Goal: Task Accomplishment & Management: Manage account settings

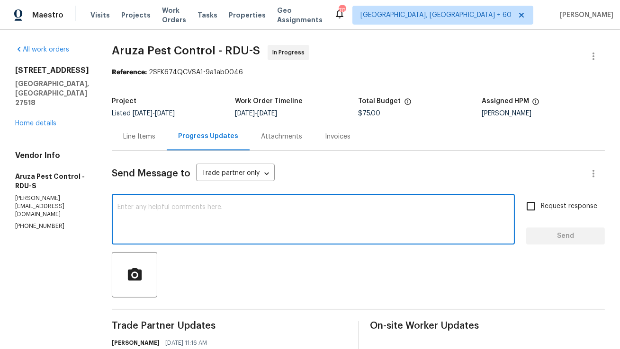
click at [216, 229] on textarea at bounding box center [312, 220] width 391 height 33
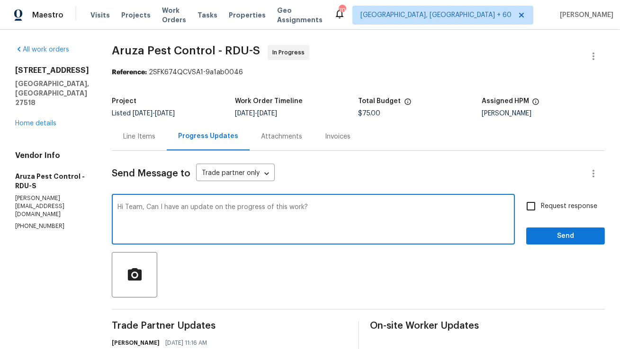
type textarea "Hi Team, Can I have an update on the progress of this work?"
click at [532, 207] on input "Request response" at bounding box center [531, 206] width 20 height 20
checkbox input "true"
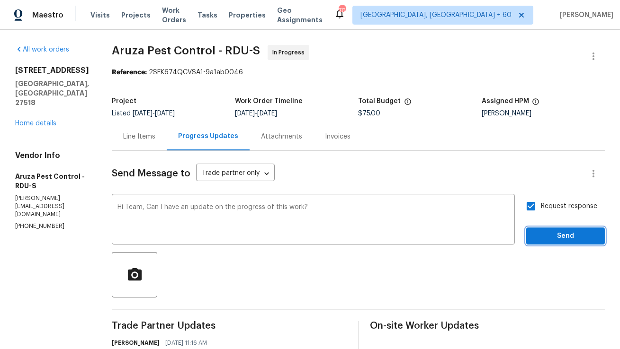
click at [542, 235] on span "Send" at bounding box center [564, 236] width 63 height 12
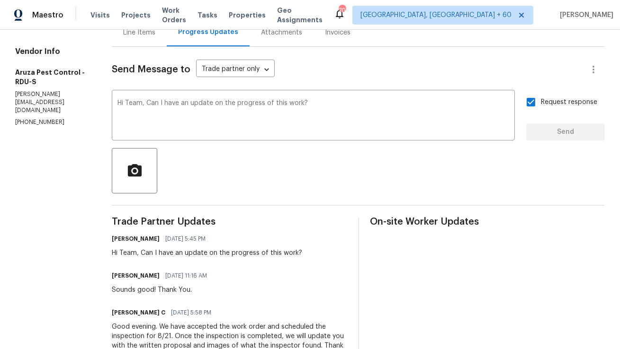
click at [181, 253] on div "Hi Team, Can I have an update on the progress of this work?" at bounding box center [207, 252] width 190 height 9
copy div "Hi Team, Can I have an update on the progress of this work?"
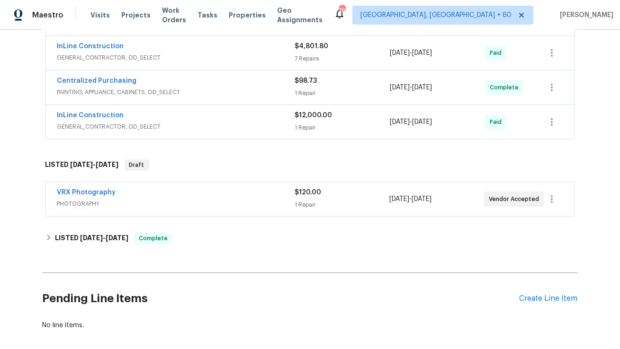
scroll to position [565, 0]
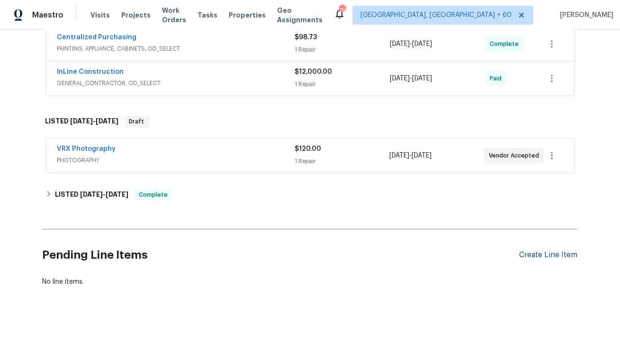
click at [558, 251] on div "Create Line Item" at bounding box center [548, 255] width 58 height 9
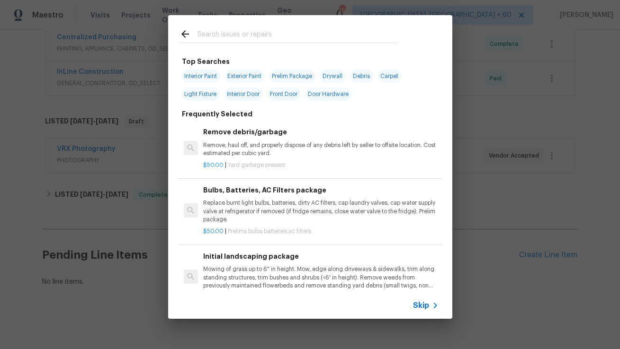
click at [239, 34] on input "text" at bounding box center [297, 35] width 201 height 14
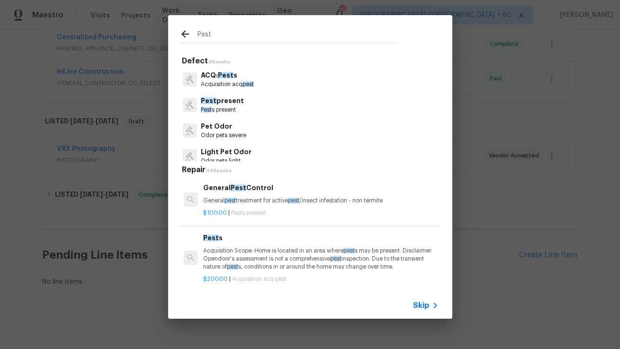
type input "Pest"
click at [264, 195] on div "General Pest Control General pest treatment for active pest /insect infestation…" at bounding box center [320, 194] width 235 height 23
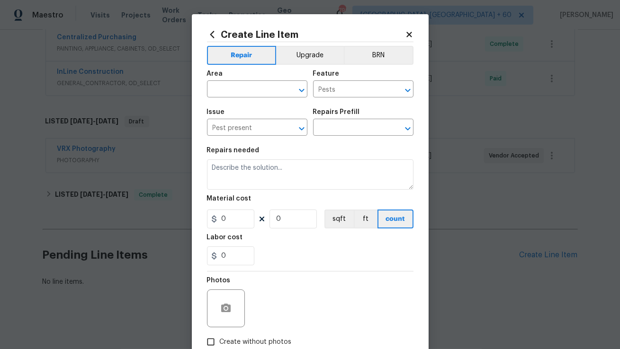
type input "General Pest Control $100.00"
type textarea "General pest treatment for active pest/insect infestation - non termite"
type input "100"
type input "1"
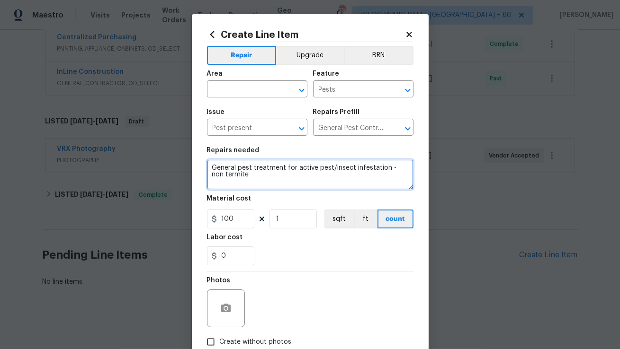
click at [295, 176] on textarea "General pest treatment for active pest/insect infestation - non termite" at bounding box center [310, 174] width 206 height 30
paste textarea "Feedback received that there are ants throughout the home. Please perform pest …"
type textarea "Feedback received that there are ants throughout the home. Please perform pest …"
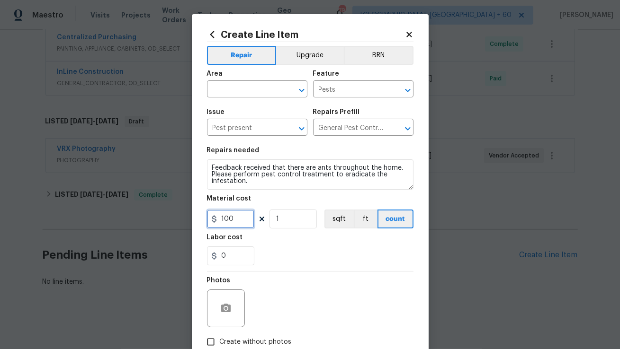
click at [236, 226] on input "100" at bounding box center [230, 219] width 47 height 19
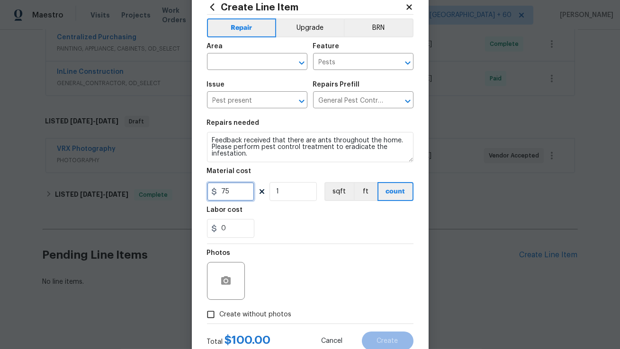
scroll to position [44, 0]
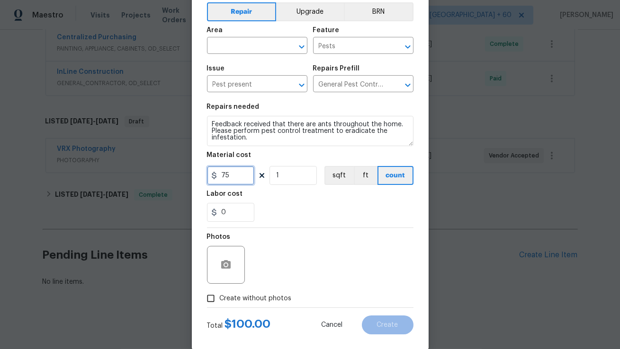
type input "75"
click at [210, 295] on input "Create without photos" at bounding box center [211, 299] width 18 height 18
checkbox input "true"
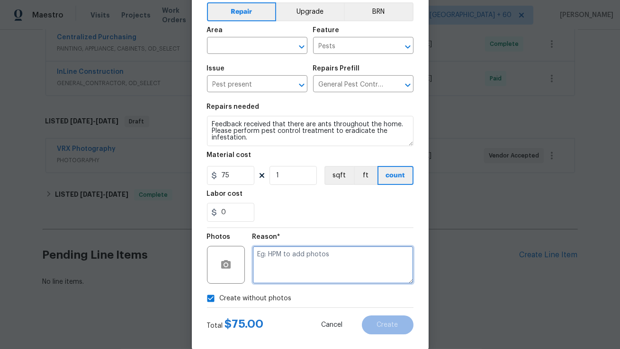
click at [306, 268] on textarea at bounding box center [332, 265] width 161 height 38
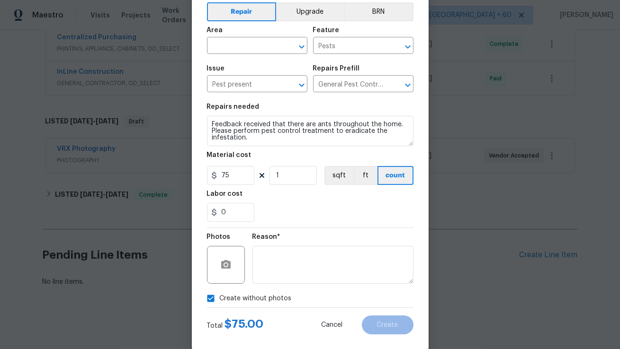
click at [298, 221] on div "0" at bounding box center [310, 212] width 206 height 19
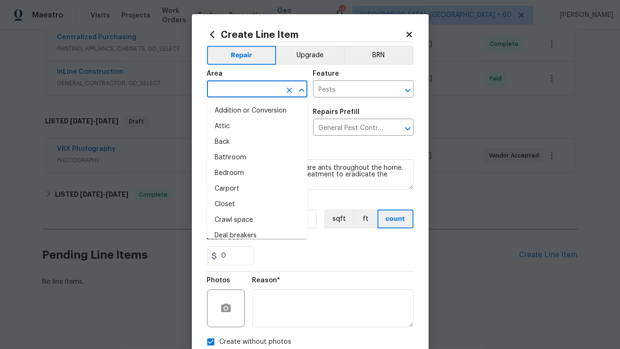
click at [269, 91] on input "text" at bounding box center [244, 90] width 74 height 15
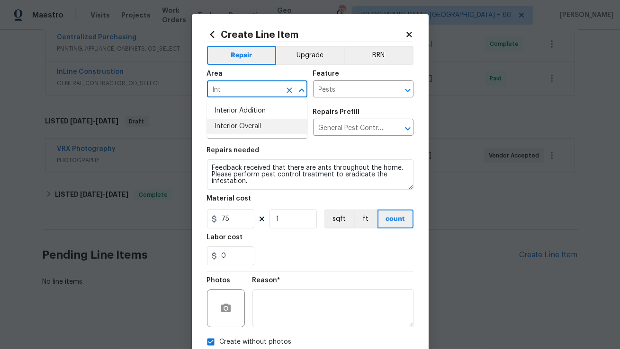
click at [260, 121] on li "Interior Overall" at bounding box center [257, 127] width 100 height 16
type input "Interior Overall"
click at [277, 199] on div "Material cost" at bounding box center [310, 201] width 206 height 12
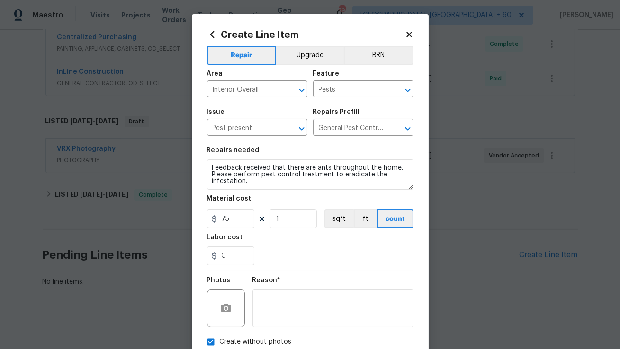
scroll to position [58, 0]
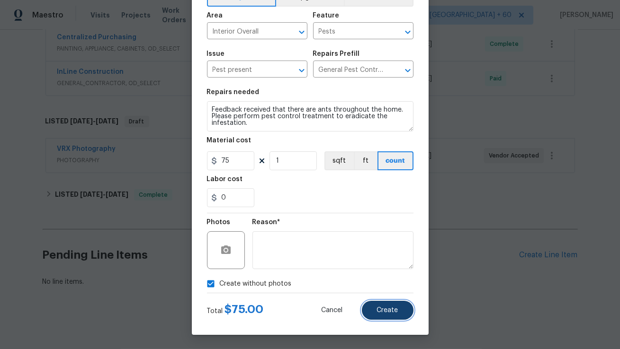
click at [385, 308] on span "Create" at bounding box center [387, 310] width 21 height 7
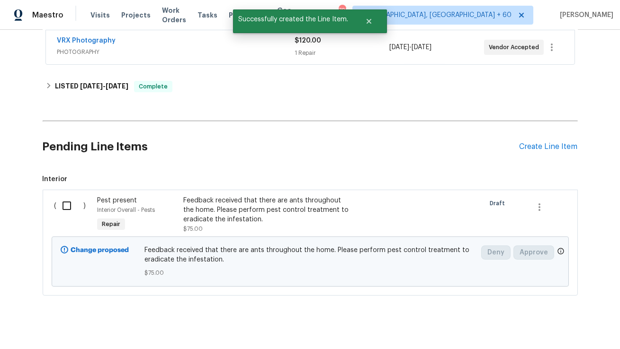
scroll to position [682, 0]
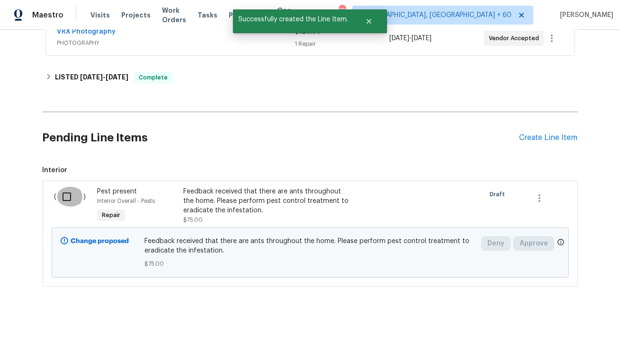
click at [65, 197] on input "checkbox" at bounding box center [70, 197] width 27 height 20
checkbox input "true"
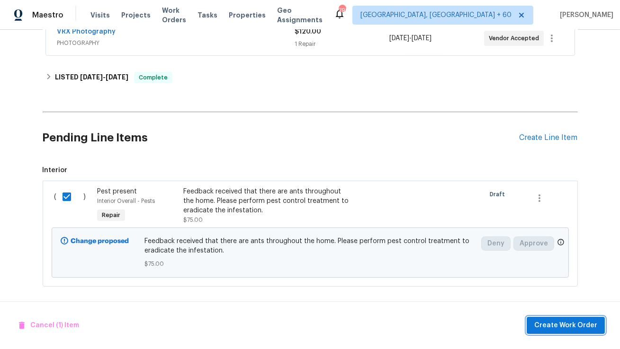
click at [553, 328] on span "Create Work Order" at bounding box center [565, 326] width 63 height 12
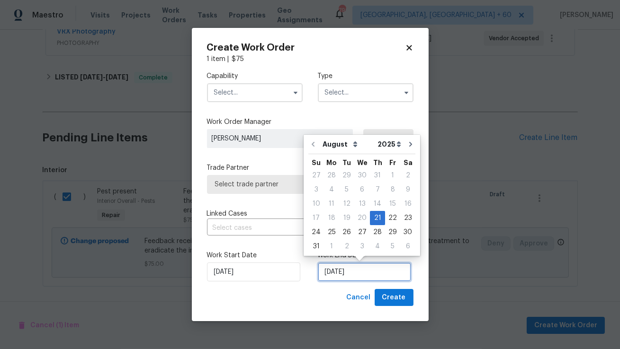
click at [338, 272] on input "21/08/2025" at bounding box center [364, 272] width 93 height 19
click at [327, 233] on div "25" at bounding box center [331, 232] width 15 height 13
type input "25/08/2025"
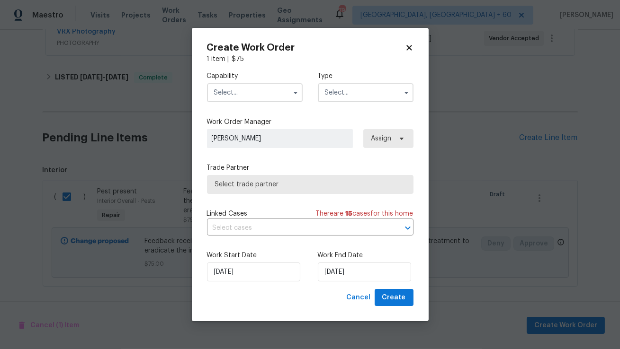
click at [253, 90] on input "text" at bounding box center [255, 92] width 96 height 19
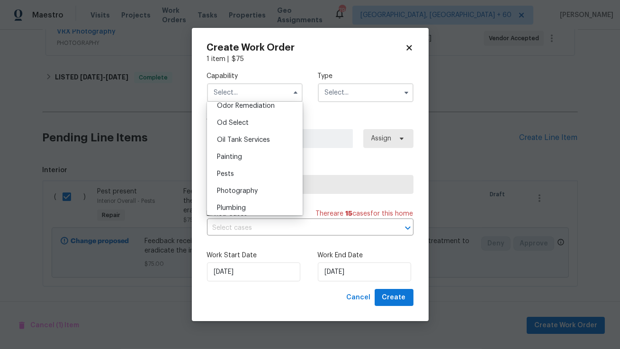
scroll to position [761, 0]
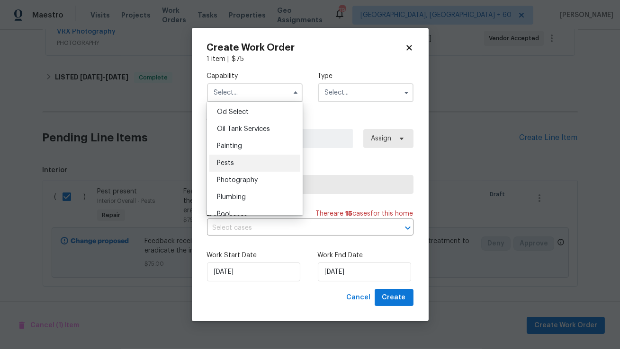
click at [261, 165] on div "Pests" at bounding box center [254, 163] width 91 height 17
type input "Pests"
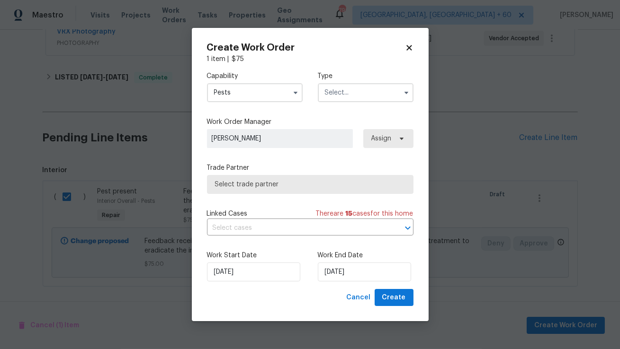
click at [352, 94] on input "text" at bounding box center [366, 92] width 96 height 19
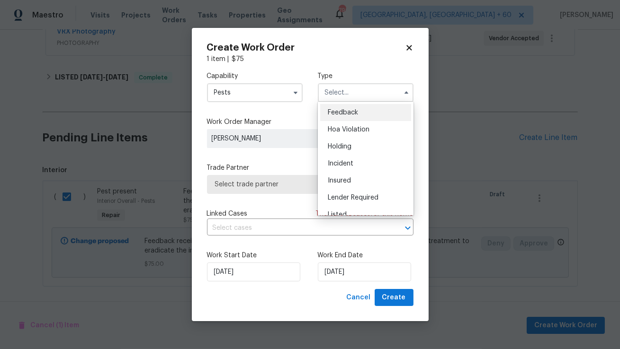
click at [344, 114] on span "Feedback" at bounding box center [343, 112] width 30 height 7
type input "Feedback"
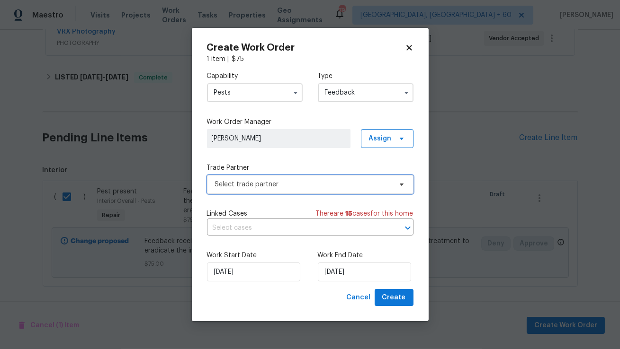
click at [259, 184] on span "Select trade partner" at bounding box center [303, 184] width 177 height 9
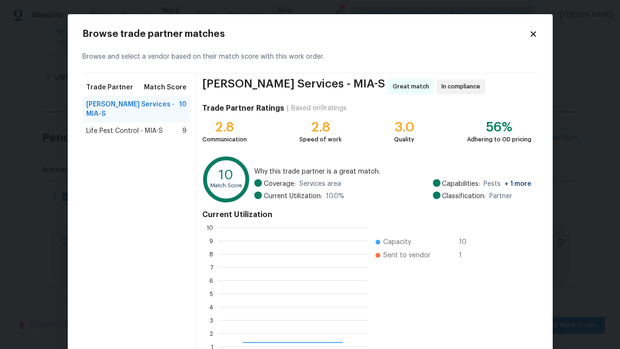
scroll to position [133, 150]
click at [153, 126] on span "Life Pest Control - MIA-S" at bounding box center [125, 130] width 77 height 9
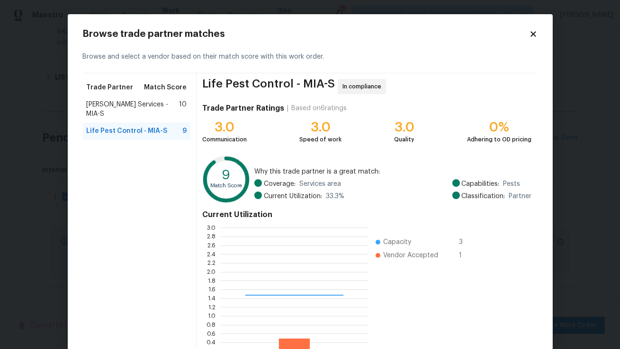
scroll to position [133, 147]
click at [156, 107] on span "Massey Services - MIA-S" at bounding box center [133, 109] width 93 height 19
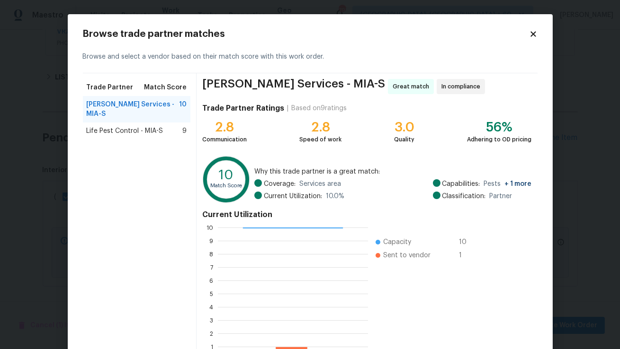
click at [150, 126] on span "Life Pest Control - MIA-S" at bounding box center [125, 130] width 77 height 9
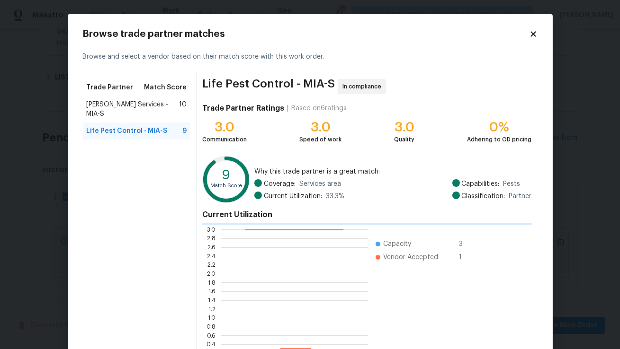
scroll to position [133, 147]
click at [159, 106] on span "Massey Services - MIA-S" at bounding box center [133, 109] width 93 height 19
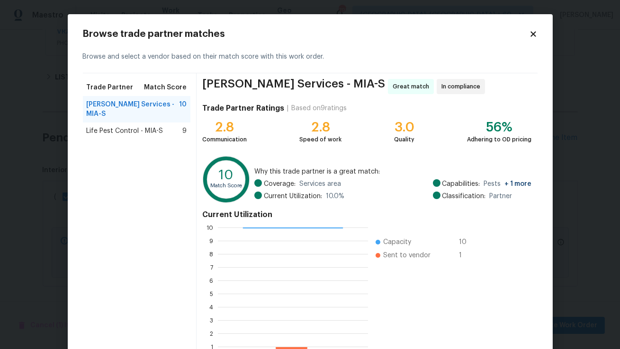
click at [157, 126] on span "Life Pest Control - MIA-S" at bounding box center [125, 130] width 77 height 9
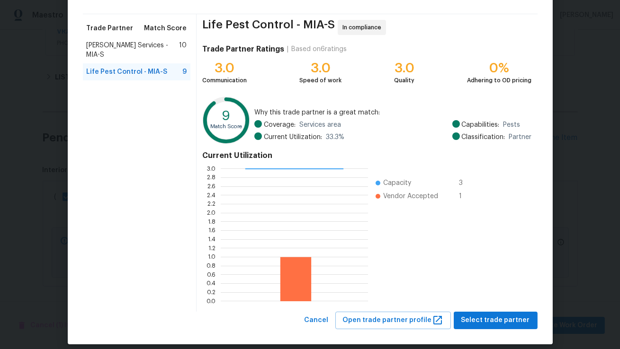
scroll to position [68, 0]
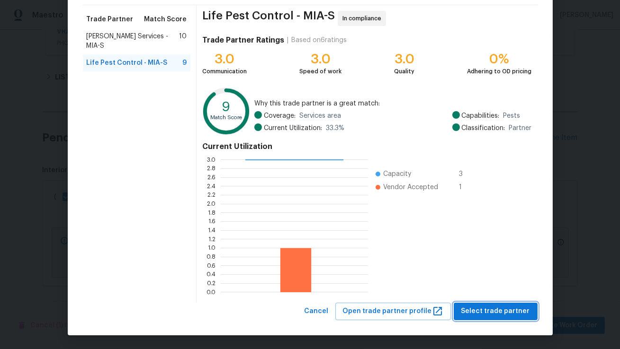
click at [507, 310] on span "Select trade partner" at bounding box center [495, 312] width 69 height 12
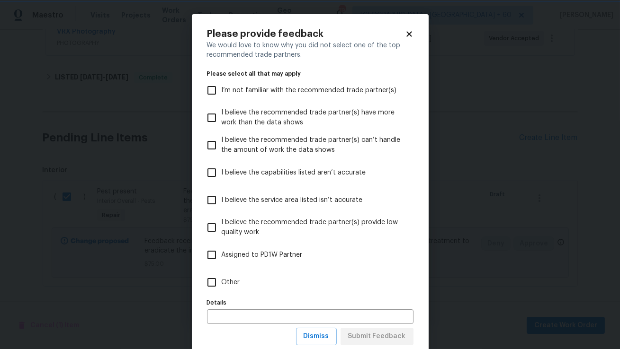
scroll to position [0, 0]
click at [214, 287] on input "Other" at bounding box center [212, 283] width 20 height 20
checkbox input "false"
click at [319, 348] on div "Please provide feedback We would love to know why you did not select one of the…" at bounding box center [310, 187] width 237 height 346
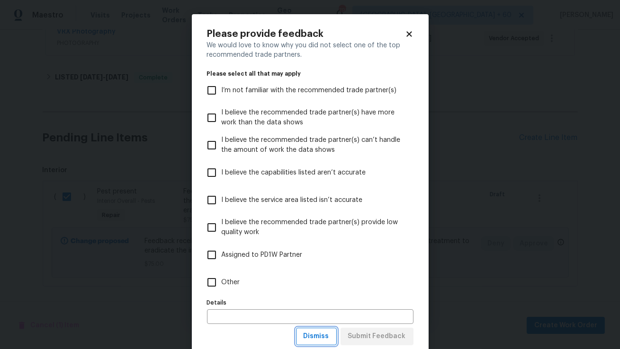
click at [319, 339] on span "Dismiss" at bounding box center [316, 337] width 26 height 12
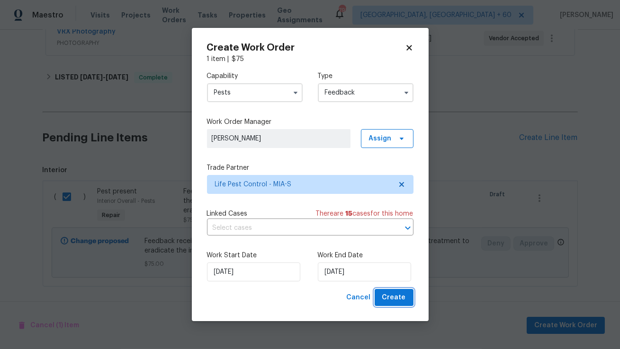
click at [403, 300] on span "Create" at bounding box center [394, 298] width 24 height 12
checkbox input "false"
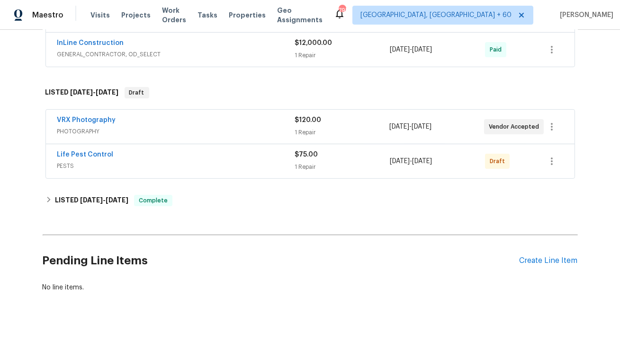
scroll to position [593, 0]
click at [94, 153] on link "Life Pest Control" at bounding box center [85, 155] width 56 height 7
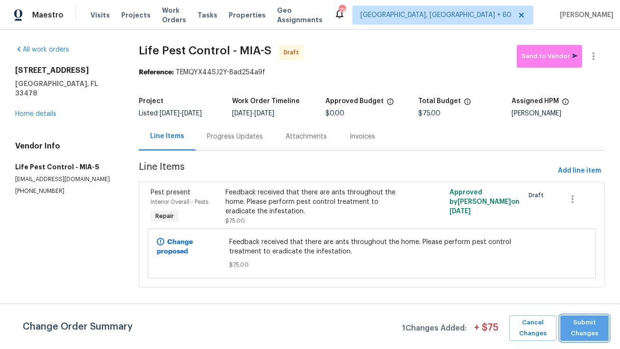
click at [585, 321] on span "Submit Changes" at bounding box center [584, 329] width 39 height 22
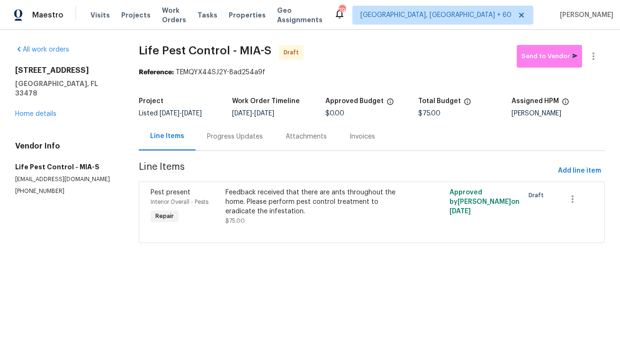
click at [230, 133] on div "Progress Updates" at bounding box center [235, 136] width 56 height 9
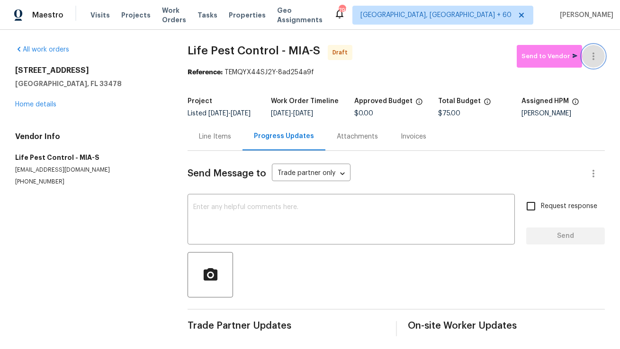
click at [590, 63] on button "button" at bounding box center [593, 56] width 23 height 23
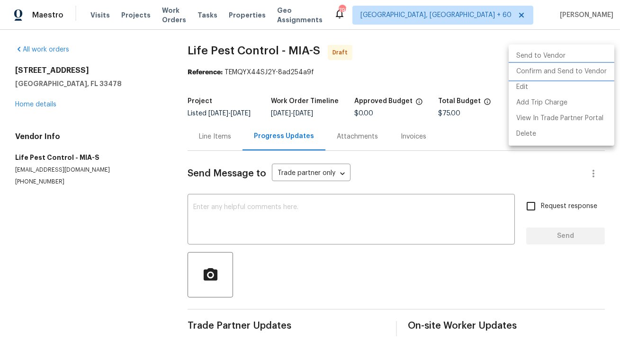
click at [586, 73] on li "Confirm and Send to Vendor" at bounding box center [561, 72] width 106 height 16
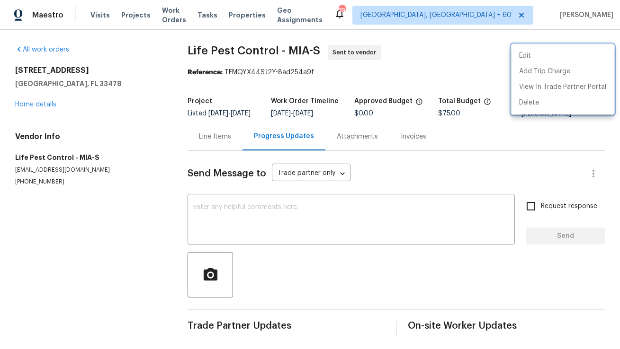
click at [208, 142] on div at bounding box center [310, 174] width 620 height 349
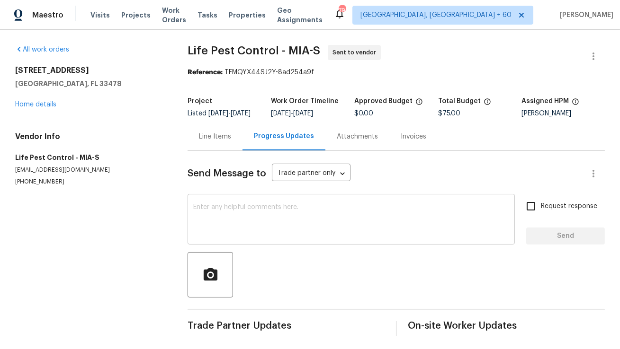
click at [235, 220] on textarea at bounding box center [351, 220] width 316 height 33
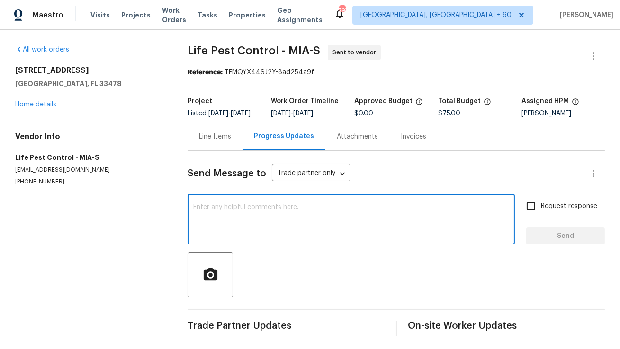
paste textarea "Hi, this is Anthony with Opendoor. I’m confirming you received the WO for the p…"
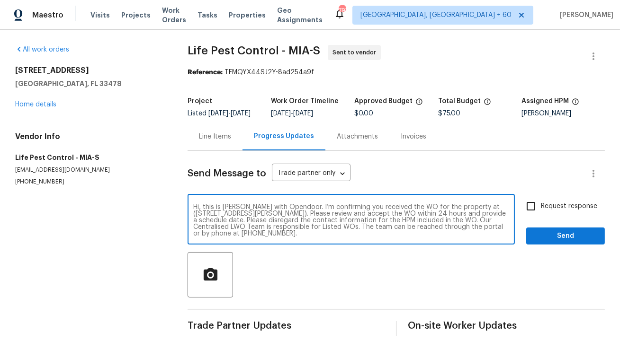
drag, startPoint x: 476, startPoint y: 214, endPoint x: 276, endPoint y: 220, distance: 199.8
click at [276, 220] on textarea "Hi, this is Anthony with Opendoor. I’m confirming you received the WO for the p…" at bounding box center [351, 220] width 316 height 33
paste textarea "15431 105th Dr N, Jupiter, FL 33478"
type textarea "Hi, this is Anthony with Opendoor. I’m confirming you received the WO for the p…"
click at [531, 215] on input "Request response" at bounding box center [531, 206] width 20 height 20
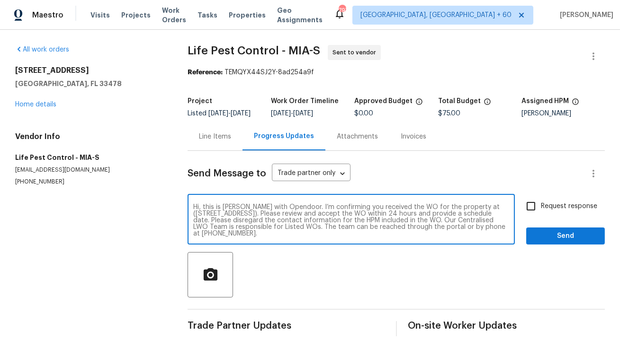
checkbox input "true"
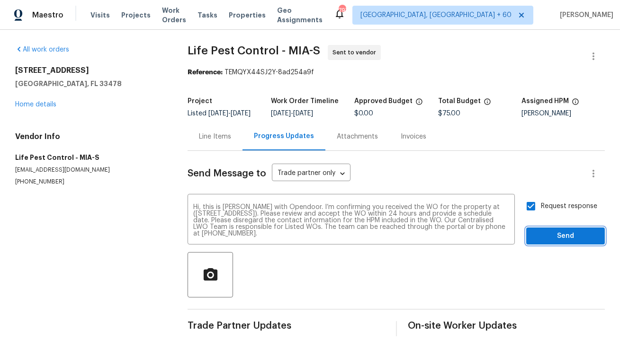
click at [549, 241] on span "Send" at bounding box center [564, 236] width 63 height 12
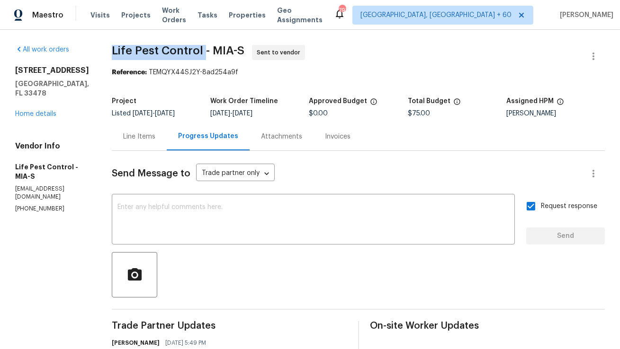
copy span "Life Pest Control"
drag, startPoint x: 111, startPoint y: 52, endPoint x: 199, endPoint y: 53, distance: 88.0
click at [199, 53] on span "Life Pest Control - MIA-S" at bounding box center [178, 50] width 133 height 11
click at [157, 136] on div "Line Items" at bounding box center [139, 137] width 55 height 28
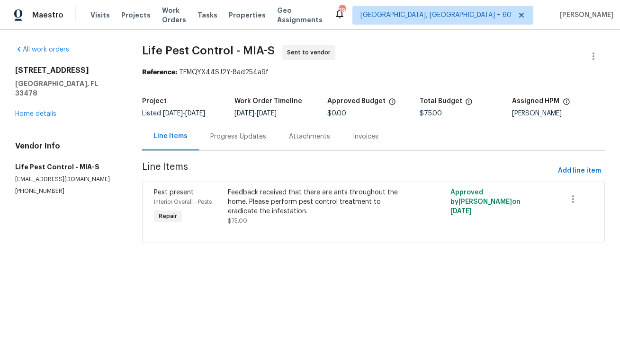
click at [233, 139] on div "Progress Updates" at bounding box center [238, 136] width 56 height 9
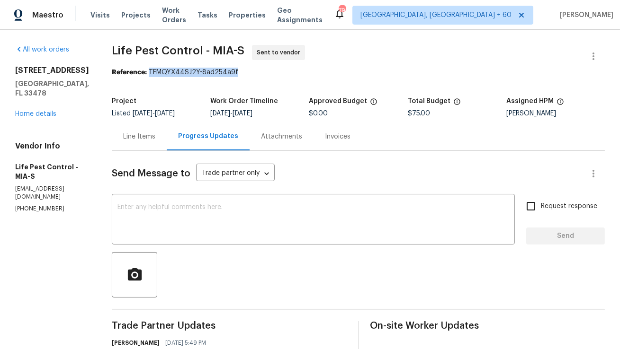
copy div "TEMQYX44SJ2Y-8ad254a9f"
drag, startPoint x: 148, startPoint y: 71, endPoint x: 277, endPoint y: 71, distance: 129.7
click at [277, 71] on div "Reference: TEMQYX44SJ2Y-8ad254a9f" at bounding box center [358, 72] width 493 height 9
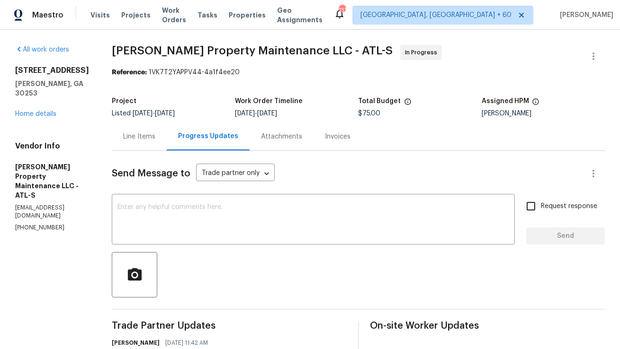
scroll to position [160, 0]
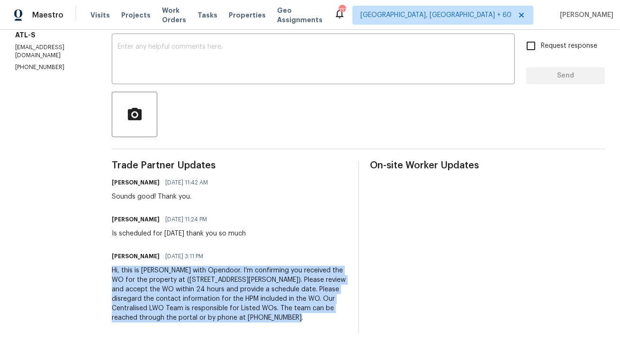
copy div "Hi, this is Anthony with Opendoor. I’m confirming you received the WO for the p…"
drag, startPoint x: 298, startPoint y: 319, endPoint x: 103, endPoint y: 274, distance: 199.6
click at [103, 274] on div "All work orders 409 Kenley Ct McDonough, GA 30253 Home details Vendor Info Glen…" at bounding box center [310, 109] width 620 height 480
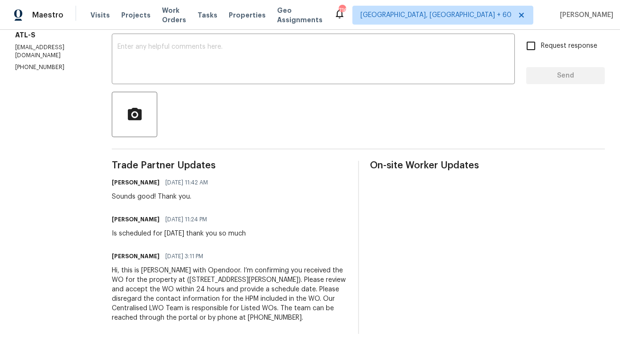
click at [244, 236] on div "Is scheduled for tomorrow thank you so much" at bounding box center [179, 233] width 134 height 9
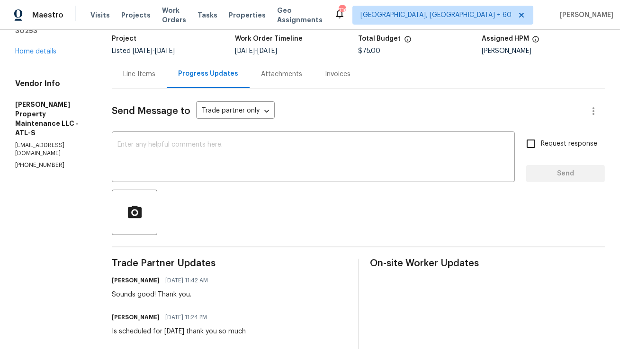
scroll to position [57, 0]
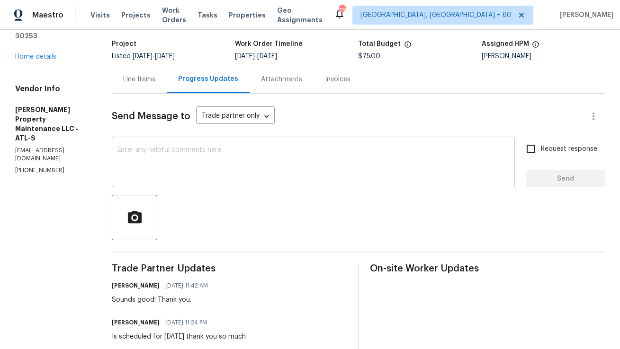
click at [303, 164] on textarea at bounding box center [312, 163] width 391 height 33
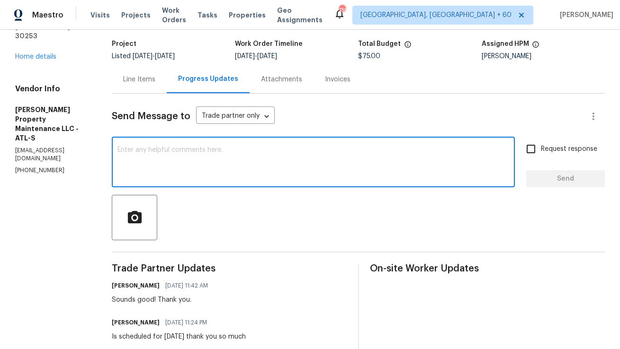
paste textarea "Hi Team, Can I have an update on the progress of this work?"
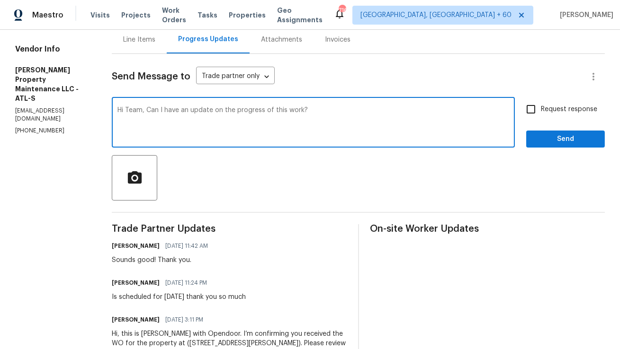
scroll to position [99, 0]
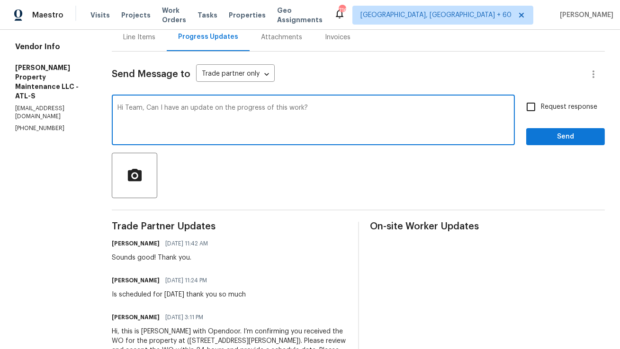
type textarea "Hi Team, Can I have an update on the progress of this work?"
click at [531, 109] on input "Request response" at bounding box center [531, 107] width 20 height 20
checkbox input "true"
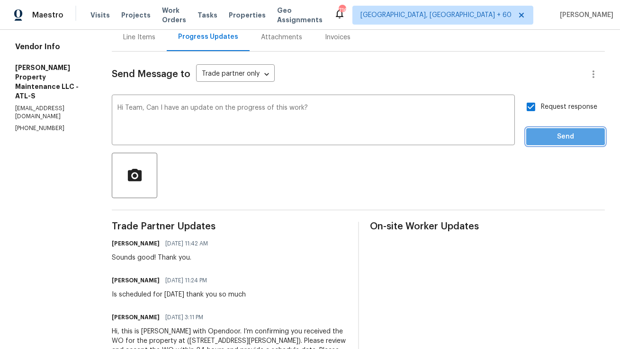
click at [537, 133] on span "Send" at bounding box center [564, 137] width 63 height 12
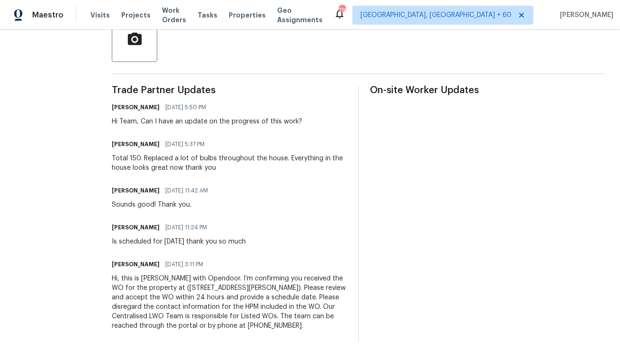
scroll to position [244, 0]
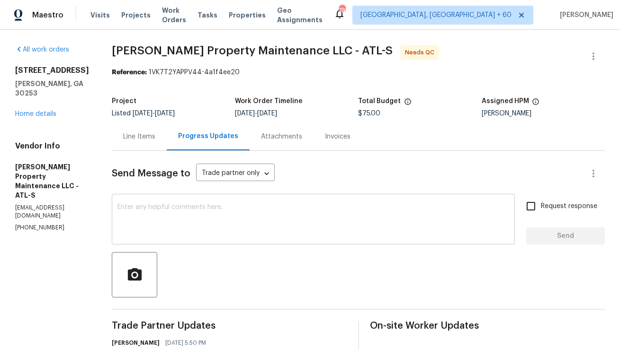
click at [195, 197] on div "x ​" at bounding box center [313, 220] width 403 height 48
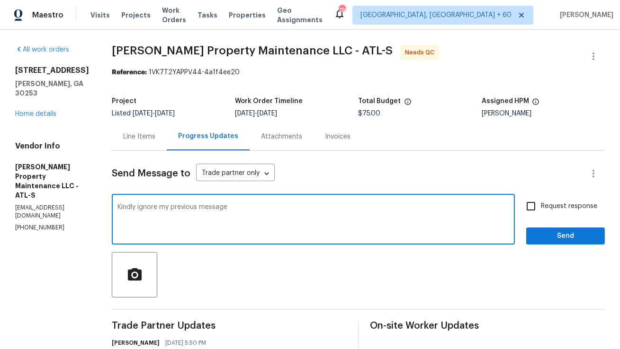
type textarea "Kindly ignore my previous message"
click at [533, 205] on input "Request response" at bounding box center [531, 206] width 20 height 20
checkbox input "true"
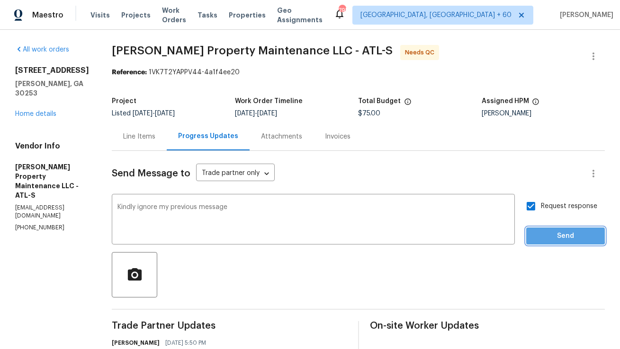
click at [548, 231] on span "Send" at bounding box center [564, 236] width 63 height 12
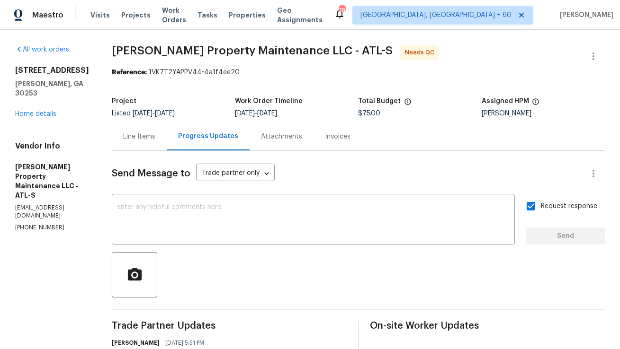
click at [137, 145] on div "Line Items" at bounding box center [139, 137] width 55 height 28
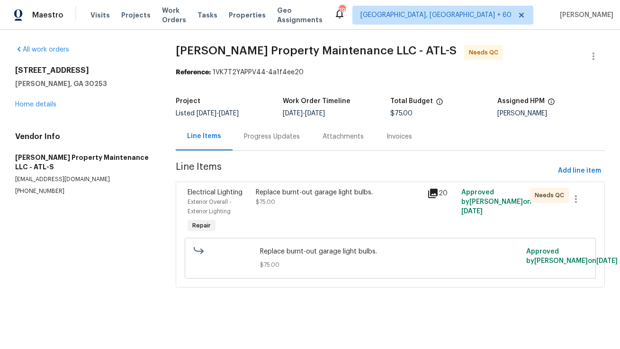
click at [293, 198] on div "Replace burnt-out garage light bulbs. $75.00" at bounding box center [339, 197] width 166 height 19
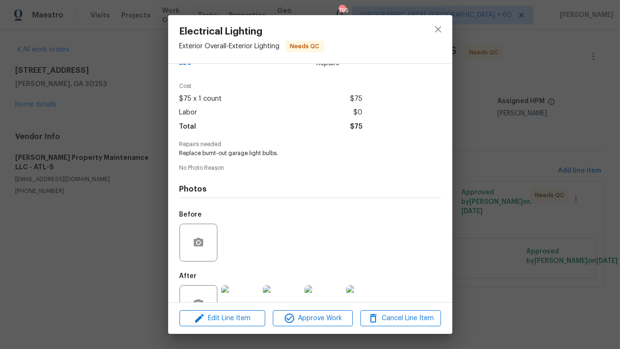
scroll to position [55, 0]
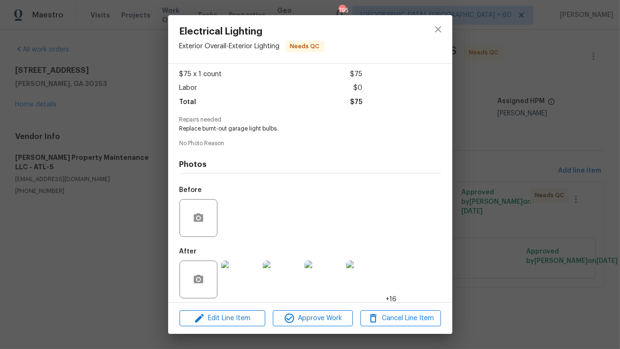
click at [234, 278] on img at bounding box center [240, 280] width 38 height 38
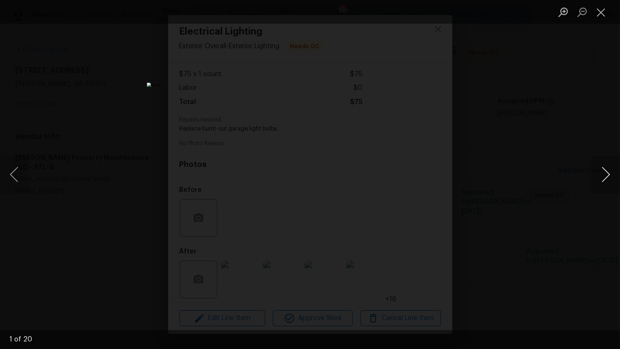
click at [603, 176] on button "Next image" at bounding box center [605, 175] width 28 height 38
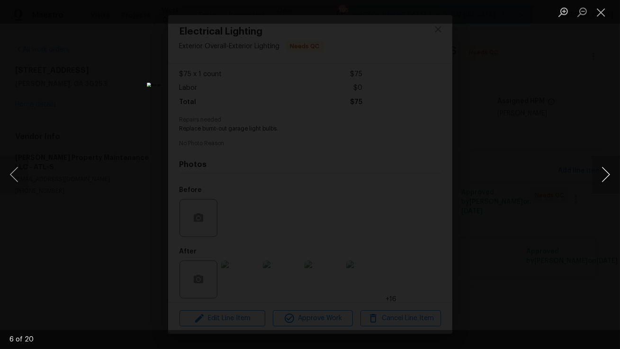
click at [603, 176] on button "Next image" at bounding box center [605, 175] width 28 height 38
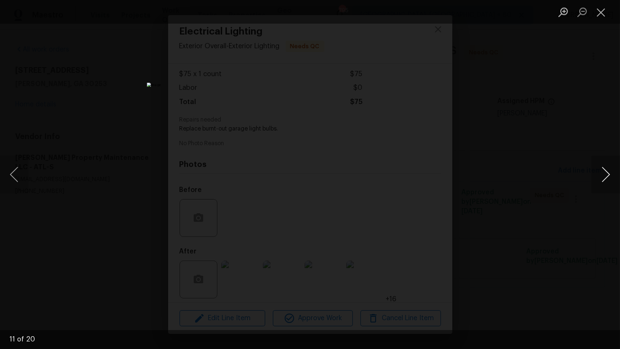
click at [603, 176] on button "Next image" at bounding box center [605, 175] width 28 height 38
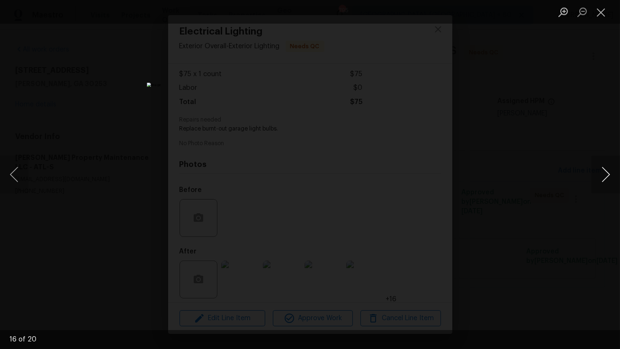
click at [603, 176] on button "Next image" at bounding box center [605, 175] width 28 height 38
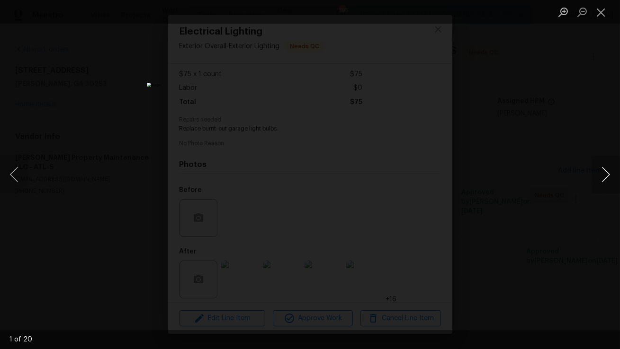
click at [603, 176] on button "Next image" at bounding box center [605, 175] width 28 height 38
click at [601, 8] on button "Close lightbox" at bounding box center [600, 12] width 19 height 17
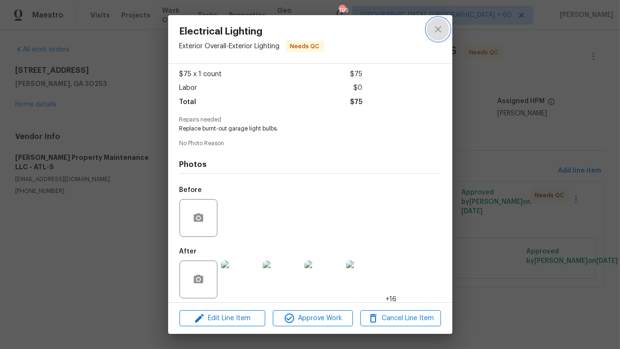
click at [434, 31] on icon "close" at bounding box center [437, 29] width 11 height 11
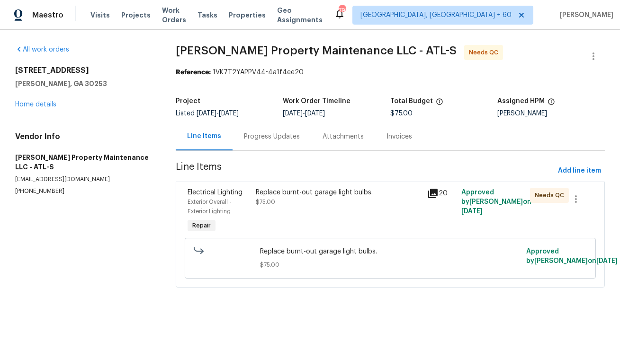
click at [333, 188] on div "Replace burnt-out garage light bulbs." at bounding box center [339, 192] width 166 height 9
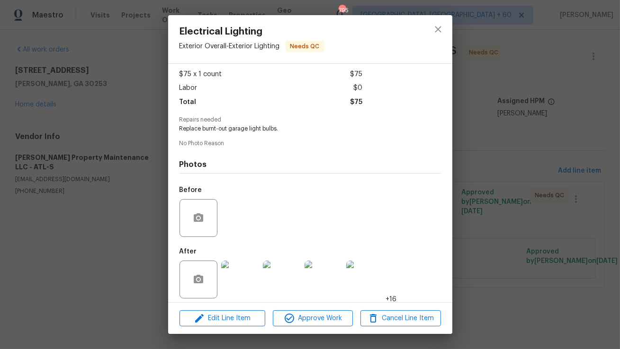
click at [233, 270] on img at bounding box center [240, 280] width 38 height 38
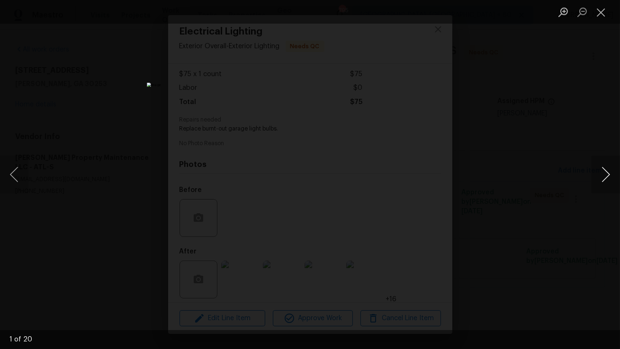
click at [601, 173] on button "Next image" at bounding box center [605, 175] width 28 height 38
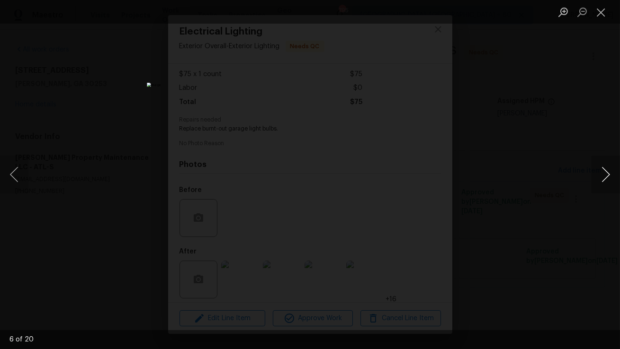
click at [601, 173] on button "Next image" at bounding box center [605, 175] width 28 height 38
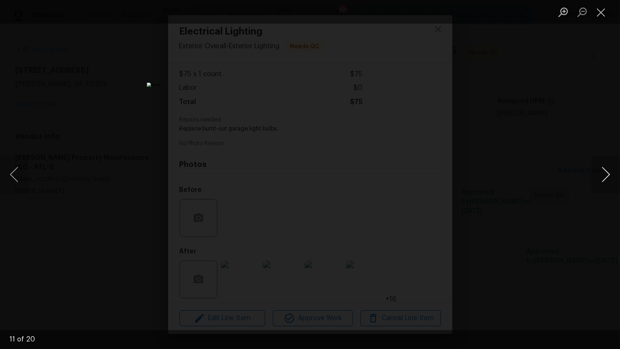
click at [601, 173] on button "Next image" at bounding box center [605, 175] width 28 height 38
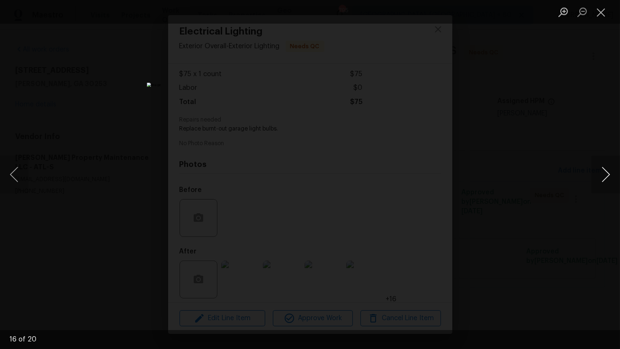
click at [601, 169] on button "Next image" at bounding box center [605, 175] width 28 height 38
click at [611, 18] on ul "Lightbox" at bounding box center [586, 12] width 66 height 24
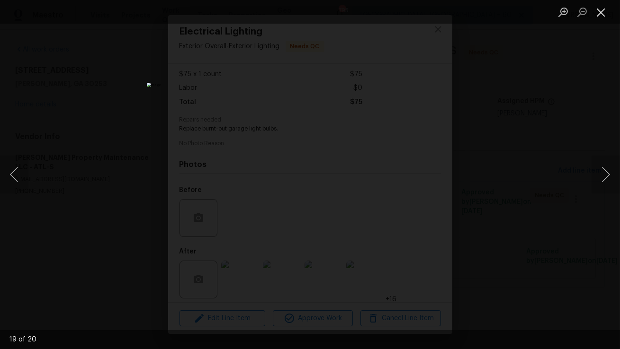
click at [605, 15] on button "Close lightbox" at bounding box center [600, 12] width 19 height 17
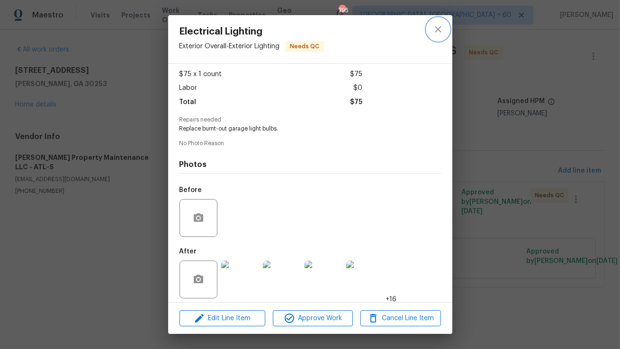
click at [445, 32] on button "close" at bounding box center [437, 29] width 23 height 23
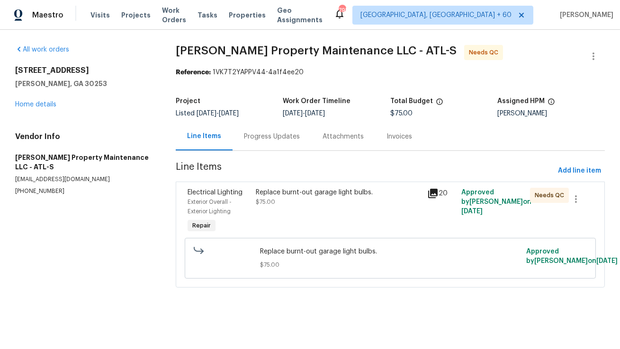
click at [244, 140] on div "Progress Updates" at bounding box center [272, 136] width 56 height 9
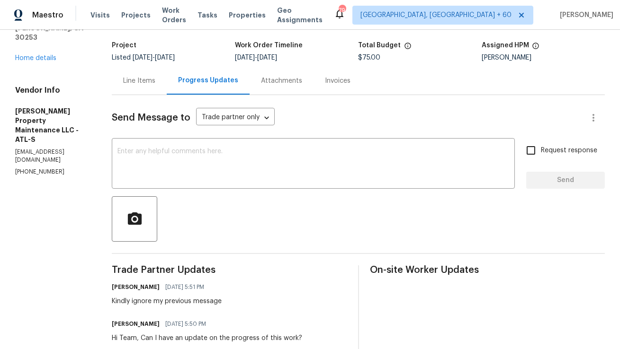
scroll to position [54, 0]
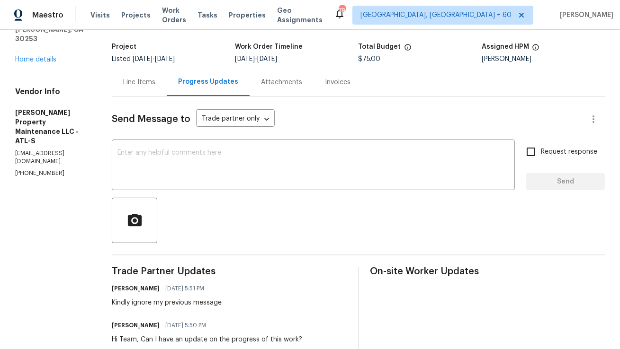
click at [145, 84] on div "Line Items" at bounding box center [139, 82] width 32 height 9
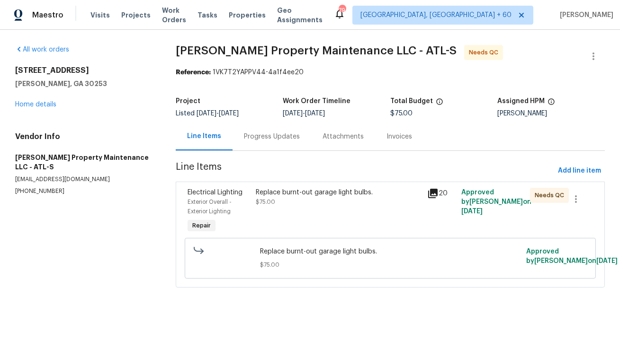
click at [307, 203] on div "Replace burnt-out garage light bulbs. $75.00" at bounding box center [339, 197] width 166 height 19
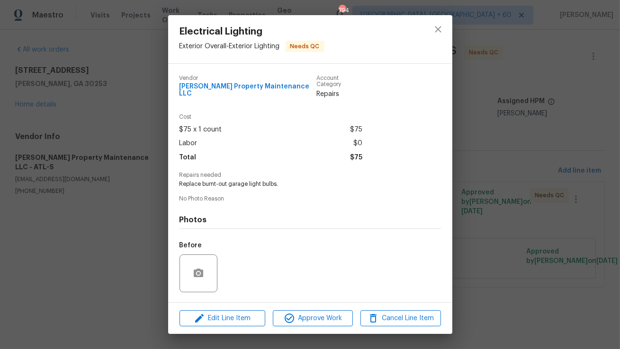
scroll to position [55, 0]
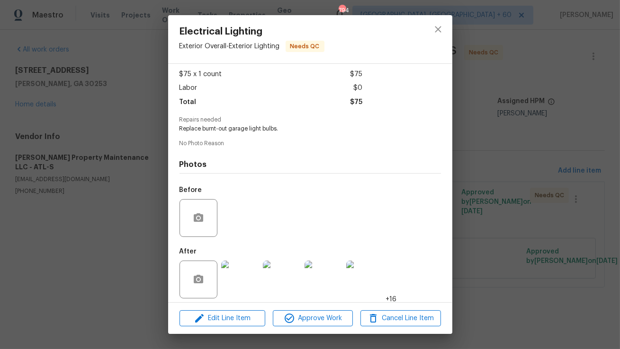
click at [241, 266] on img at bounding box center [240, 280] width 38 height 38
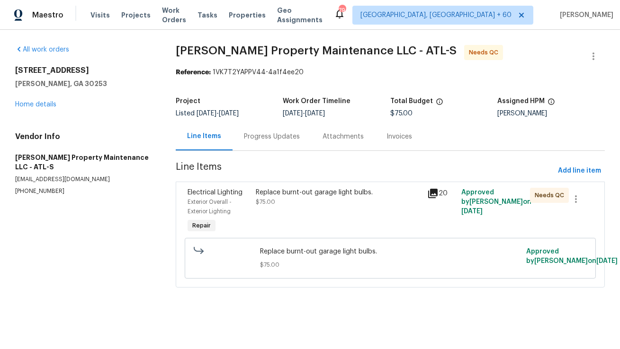
click at [292, 192] on div "Replace burnt-out garage light bulbs." at bounding box center [339, 192] width 166 height 9
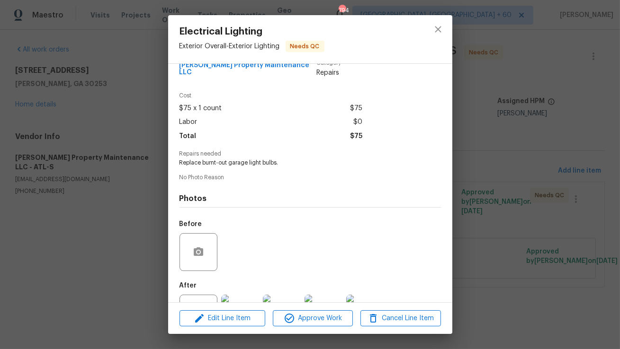
scroll to position [3, 0]
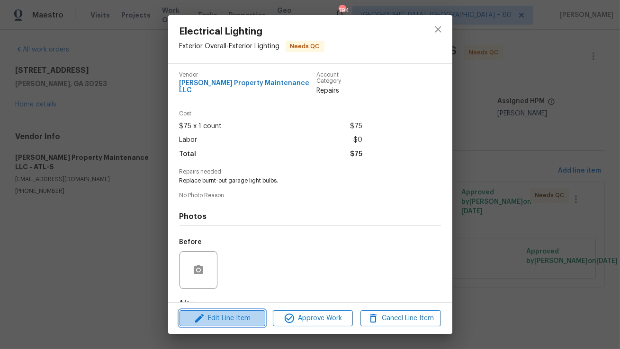
click at [234, 320] on span "Edit Line Item" at bounding box center [222, 319] width 80 height 12
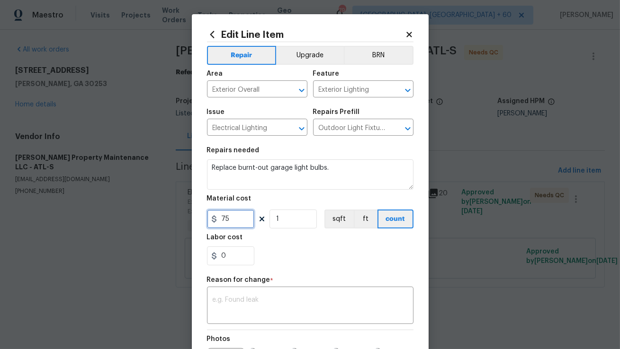
click at [233, 218] on input "75" at bounding box center [230, 219] width 47 height 19
type input "150"
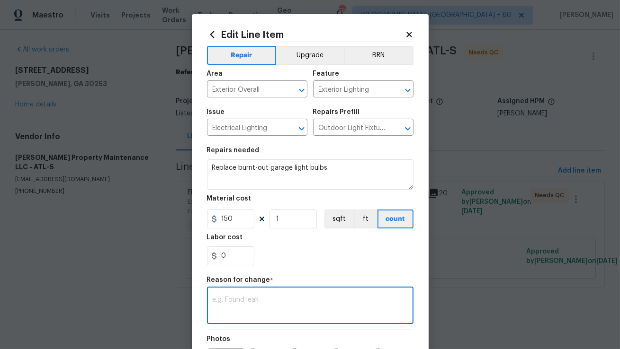
click at [219, 303] on textarea at bounding box center [309, 307] width 195 height 20
paste textarea "(AM) Updated per vendor’s final cost."
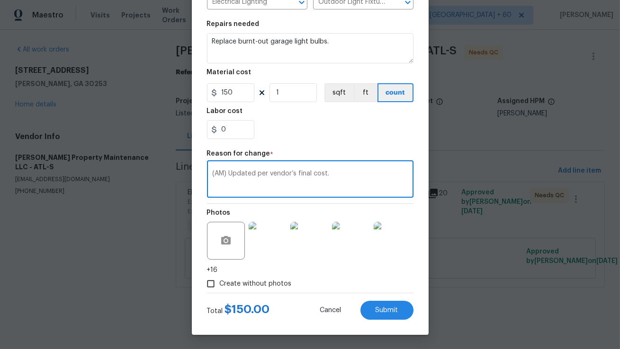
scroll to position [120, 0]
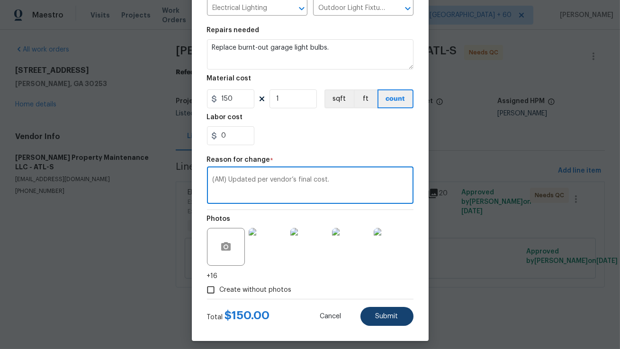
type textarea "(AM) Updated per vendor’s final cost."
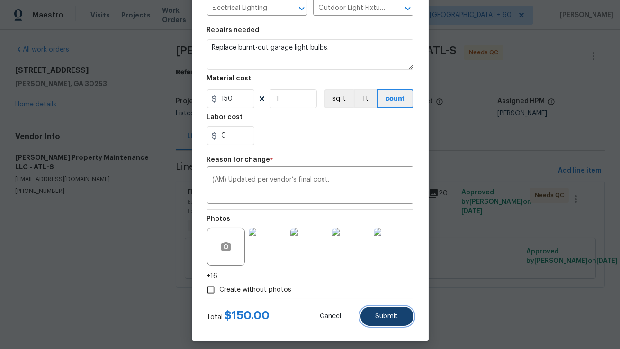
click at [389, 324] on button "Submit" at bounding box center [386, 316] width 53 height 19
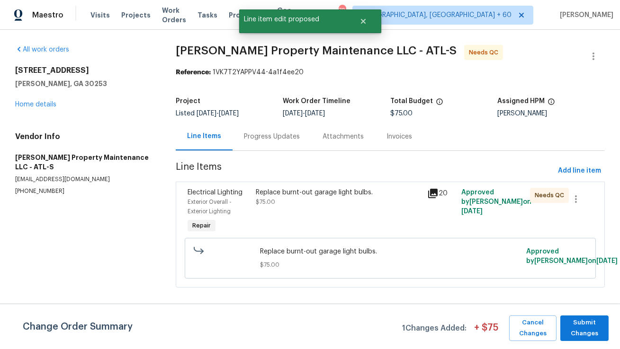
scroll to position [0, 0]
click at [594, 318] on span "Submit Changes" at bounding box center [584, 329] width 39 height 22
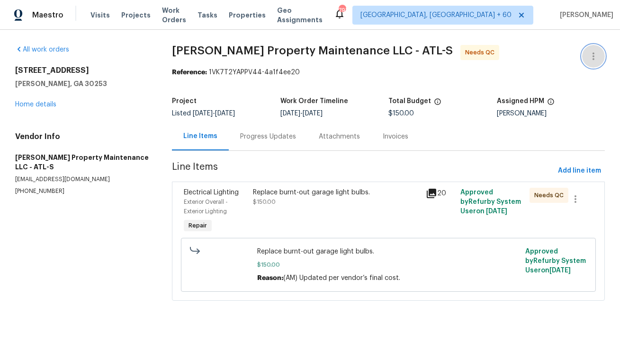
click at [591, 58] on icon "button" at bounding box center [592, 56] width 11 height 11
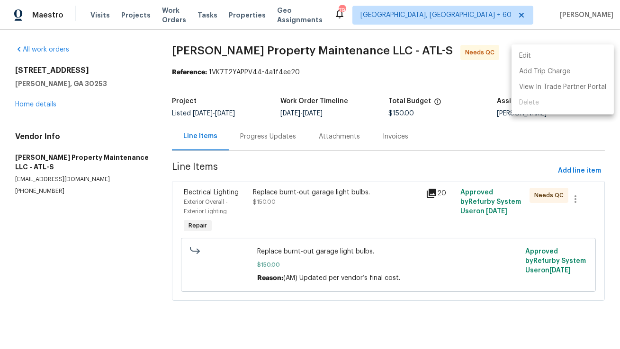
click at [591, 54] on li "Edit" at bounding box center [562, 56] width 102 height 16
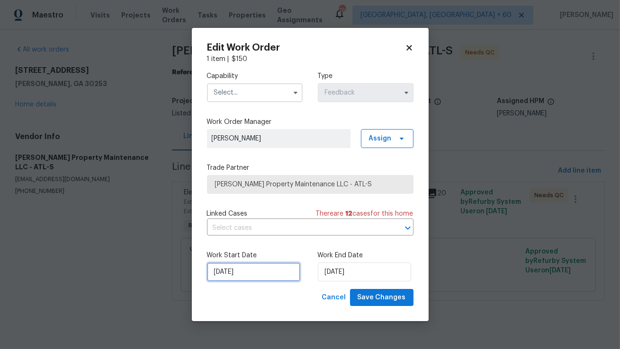
click at [254, 269] on input "20/08/2025" at bounding box center [253, 272] width 93 height 19
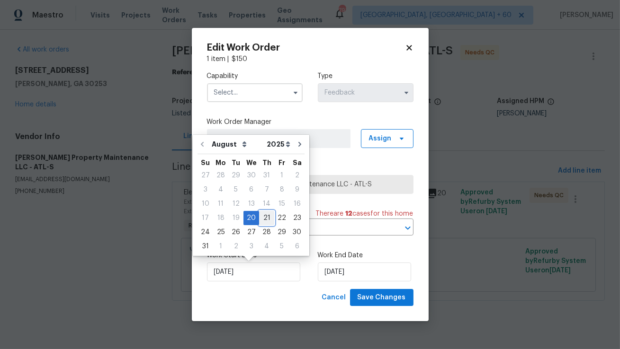
click at [260, 214] on div "21" at bounding box center [266, 218] width 15 height 13
type input "21/08/2025"
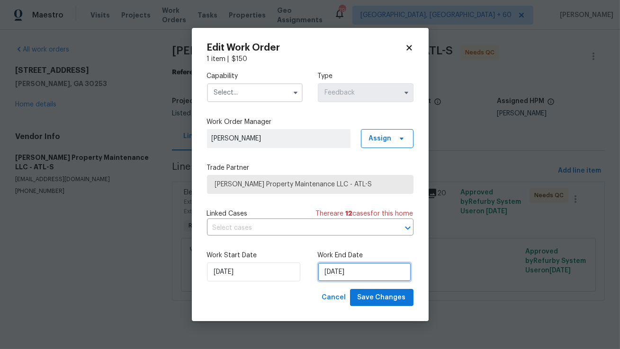
click at [331, 270] on input "22/08/2025" at bounding box center [364, 272] width 93 height 19
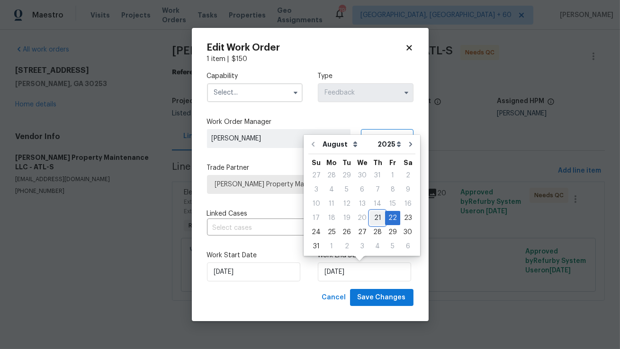
click at [374, 216] on div "21" at bounding box center [377, 218] width 15 height 13
type input "21/08/2025"
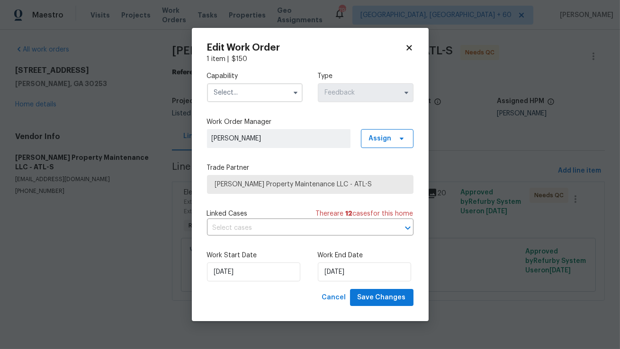
click at [301, 260] on label "Work Start Date" at bounding box center [255, 255] width 96 height 9
click at [285, 88] on input "text" at bounding box center [255, 92] width 96 height 19
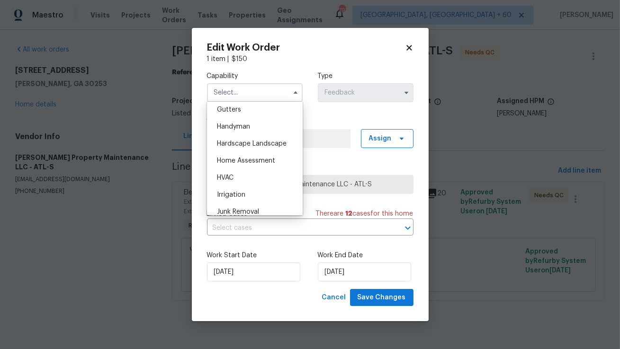
scroll to position [518, 0]
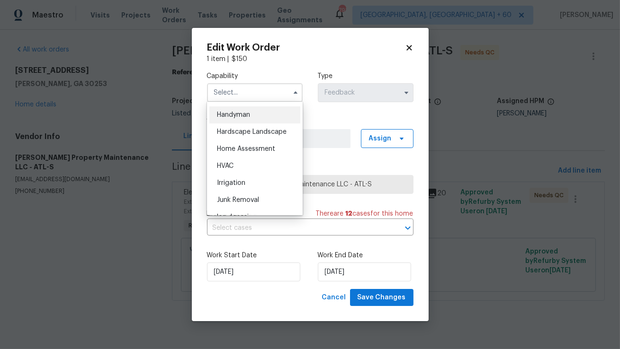
click at [254, 117] on div "Handyman" at bounding box center [254, 114] width 91 height 17
type input "Handyman"
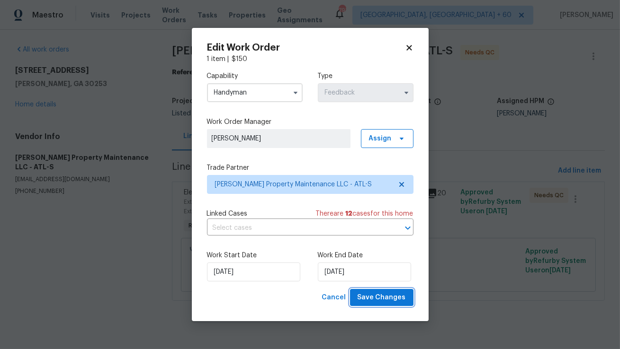
click at [372, 298] on span "Save Changes" at bounding box center [381, 298] width 48 height 12
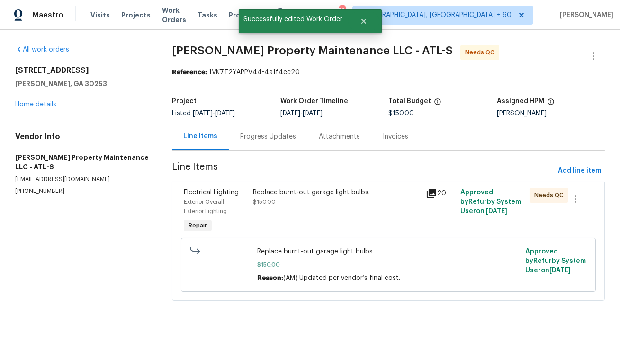
click at [283, 138] on div "Progress Updates" at bounding box center [268, 136] width 56 height 9
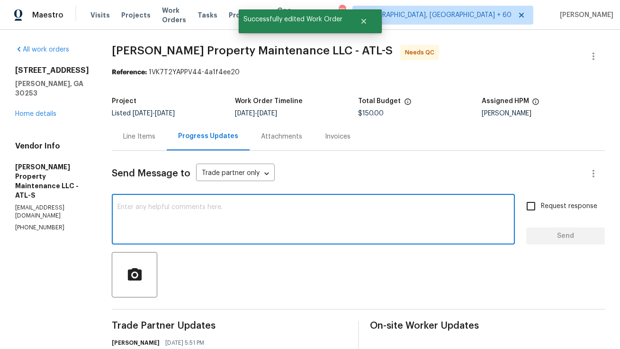
click at [299, 221] on textarea at bounding box center [312, 220] width 391 height 33
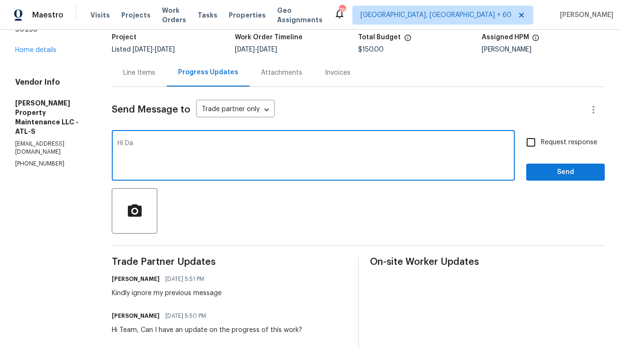
scroll to position [62, 0]
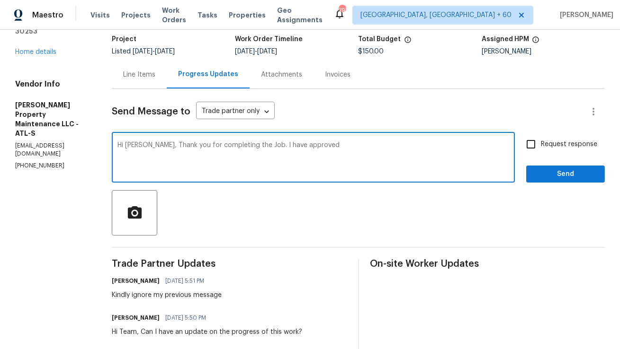
drag, startPoint x: 258, startPoint y: 146, endPoint x: 374, endPoint y: 146, distance: 115.5
click at [374, 146] on textarea "Hi Daniel, Thank you for completing the Job. I have approved" at bounding box center [312, 158] width 391 height 33
type textarea "Hi Daniel, Thank you for completing the Job. This work order has been approved."
click at [543, 174] on span "Send" at bounding box center [564, 174] width 63 height 12
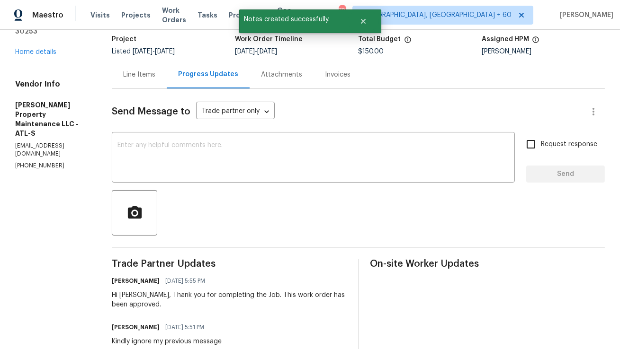
click at [146, 80] on div "Line Items" at bounding box center [139, 75] width 55 height 28
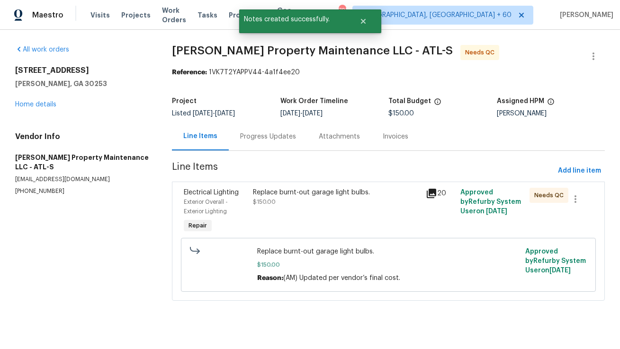
click at [317, 198] on div "Replace burnt-out garage light bulbs. $150.00" at bounding box center [336, 197] width 167 height 19
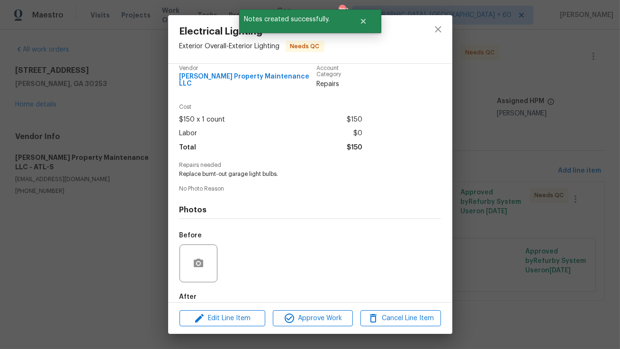
scroll to position [11, 0]
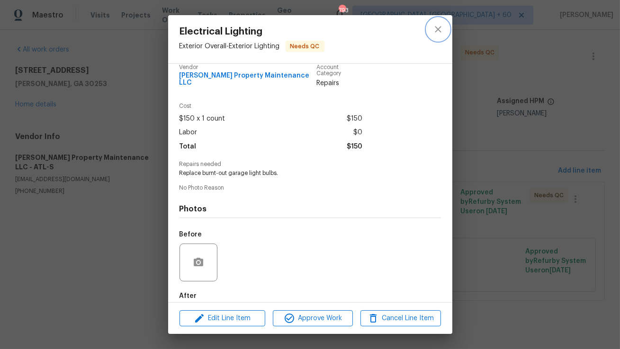
click at [437, 33] on icon "close" at bounding box center [437, 29] width 11 height 11
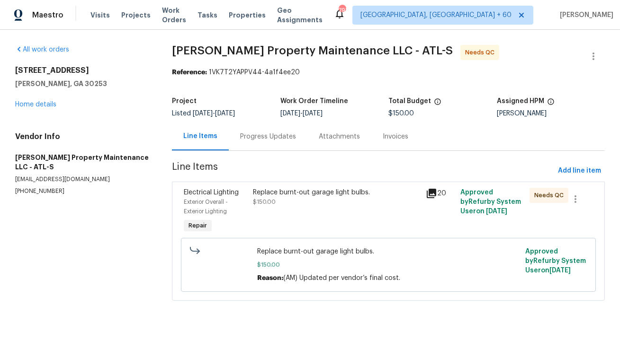
click at [274, 145] on div "Progress Updates" at bounding box center [268, 137] width 79 height 28
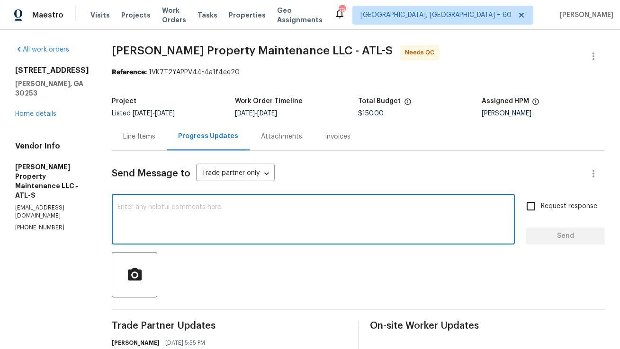
click at [271, 224] on textarea at bounding box center [312, 220] width 391 height 33
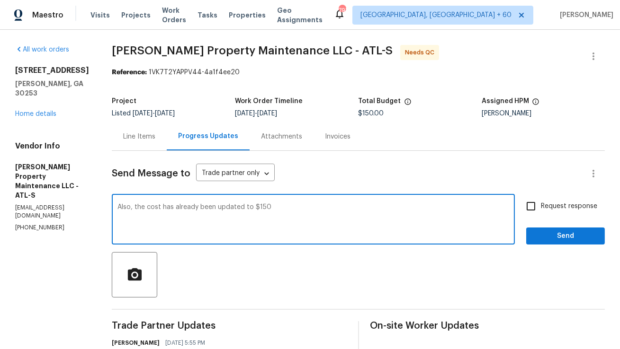
click at [251, 206] on textarea "Also, the cost has already been updated to $150" at bounding box center [312, 220] width 391 height 33
click at [258, 223] on textarea "Also, the cost has already been updated to a total of $150" at bounding box center [312, 220] width 391 height 33
type textarea "Also, the cost has already been updated to a total of $150"
click at [539, 234] on span "Send" at bounding box center [564, 236] width 63 height 12
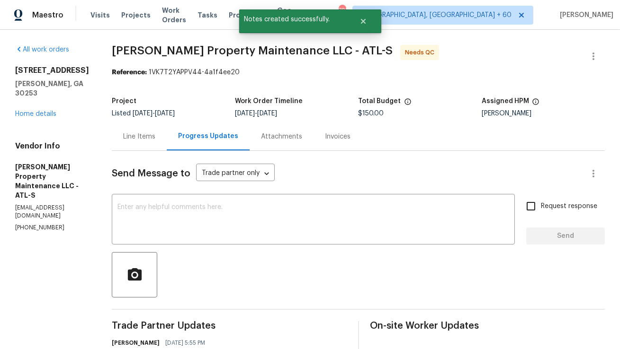
click at [146, 137] on div "Line Items" at bounding box center [139, 136] width 32 height 9
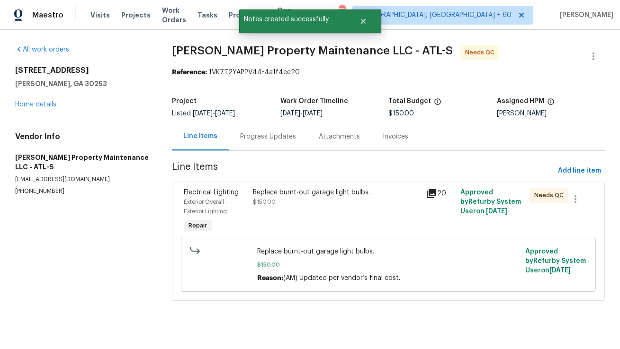
click at [344, 191] on div "Replace burnt-out garage light bulbs." at bounding box center [336, 192] width 167 height 9
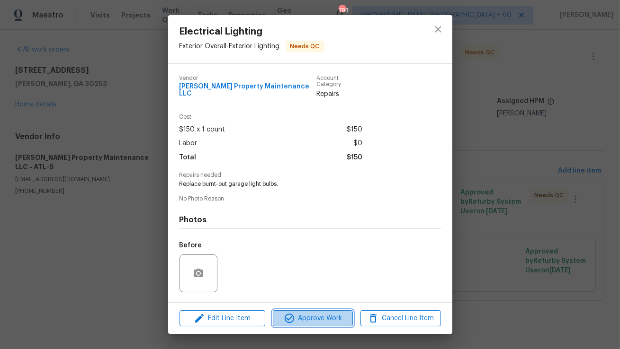
click at [295, 324] on button "Approve Work" at bounding box center [313, 318] width 80 height 17
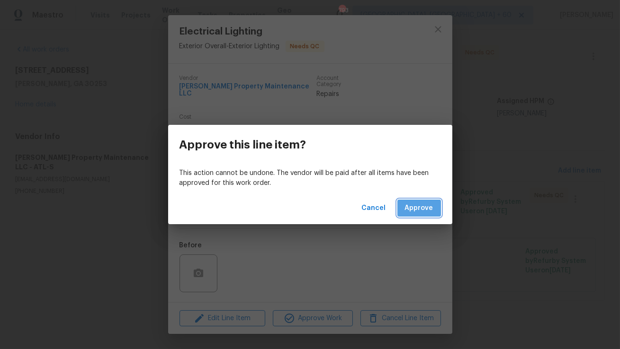
click at [420, 210] on span "Approve" at bounding box center [419, 209] width 28 height 12
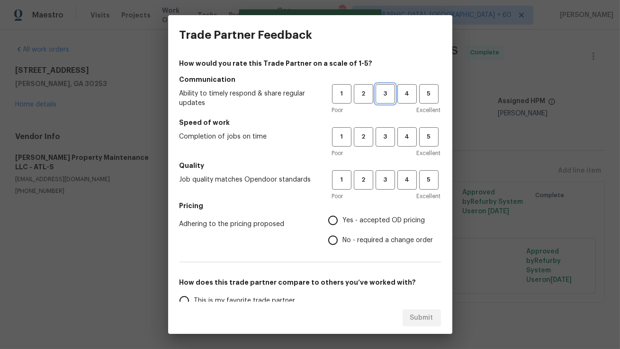
click at [378, 99] on span "3" at bounding box center [385, 94] width 18 height 11
click at [383, 135] on span "3" at bounding box center [385, 137] width 18 height 11
click at [381, 187] on button "3" at bounding box center [384, 179] width 19 height 19
click at [338, 221] on input "Yes - accepted OD pricing" at bounding box center [333, 221] width 20 height 20
radio input "true"
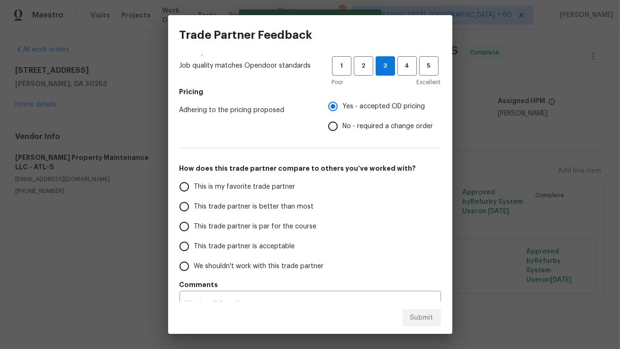
scroll to position [124, 0]
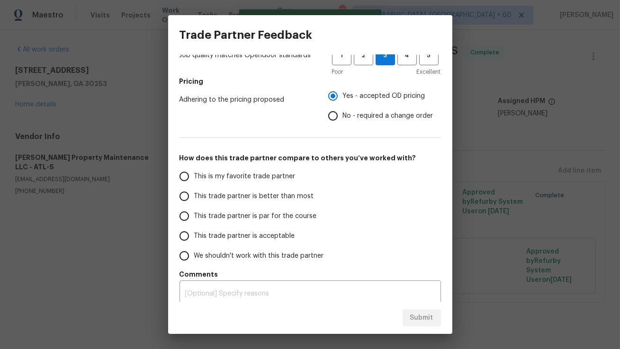
click at [190, 199] on input "This trade partner is better than most" at bounding box center [184, 196] width 20 height 20
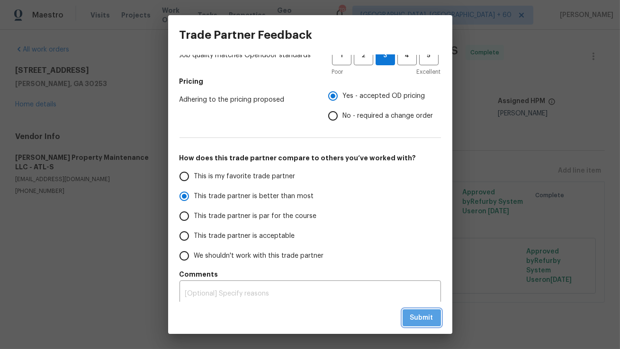
click at [425, 322] on span "Submit" at bounding box center [421, 318] width 23 height 12
radio input "true"
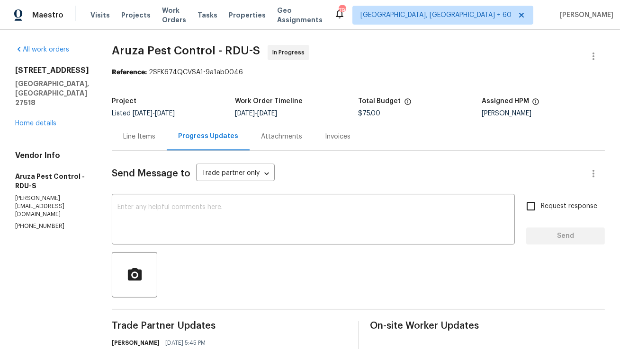
click at [148, 139] on div "Line Items" at bounding box center [139, 136] width 32 height 9
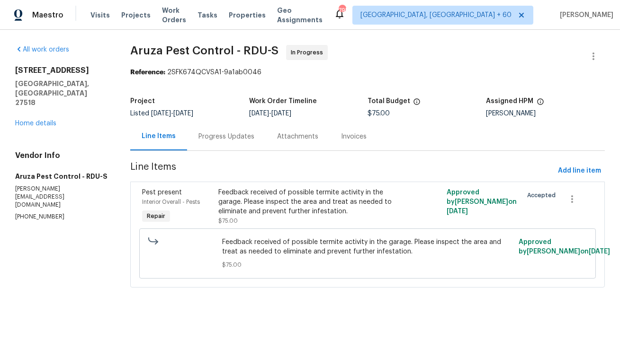
click at [227, 142] on div "Progress Updates" at bounding box center [226, 137] width 79 height 28
